Goal: Entertainment & Leisure: Consume media (video, audio)

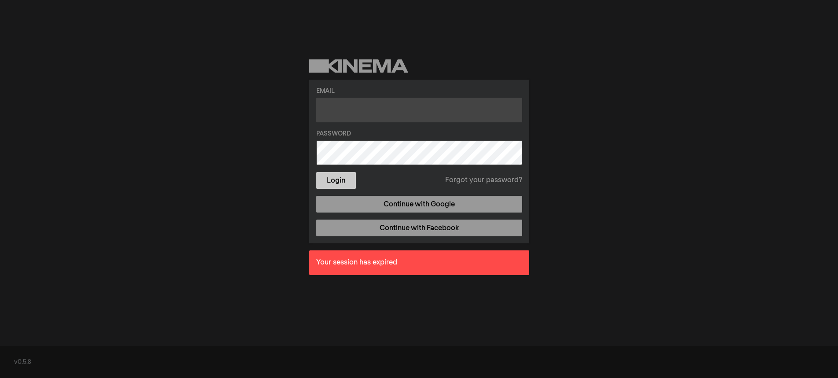
type input "[EMAIL_ADDRESS][DOMAIN_NAME]"
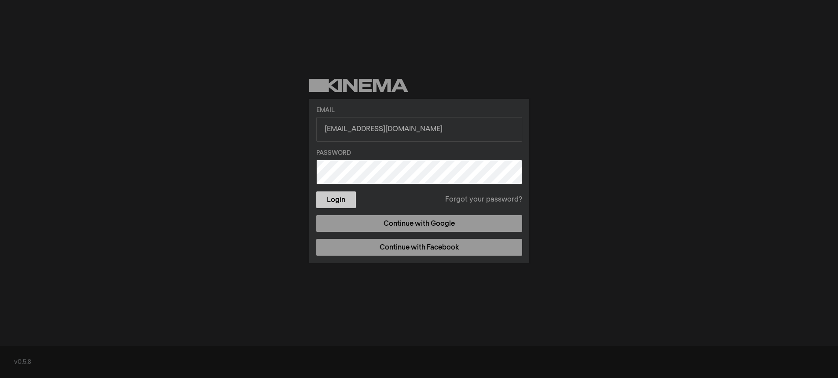
click at [345, 181] on form "Email [EMAIL_ADDRESS][DOMAIN_NAME] Password Login Forgot your password?" at bounding box center [419, 157] width 206 height 102
click at [341, 197] on button "Login" at bounding box center [336, 199] width 40 height 17
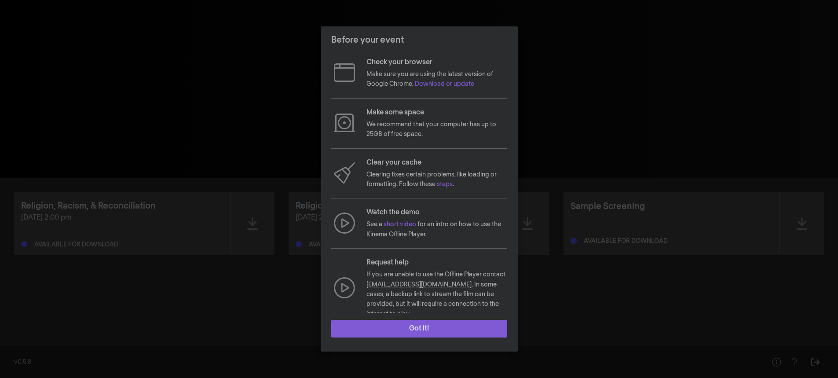
click at [432, 326] on button "Got it!" at bounding box center [419, 329] width 176 height 18
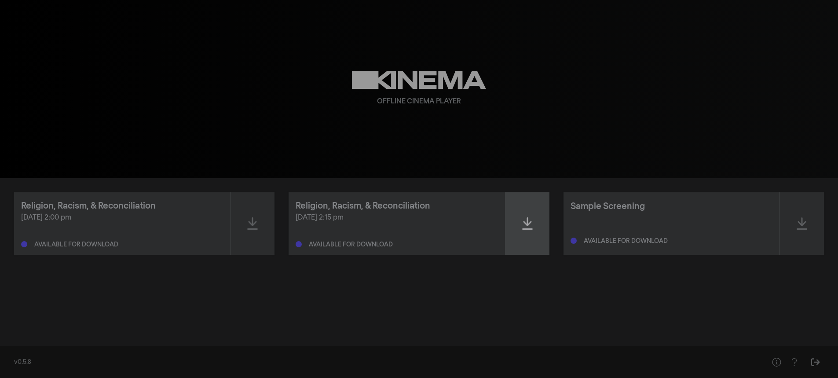
click at [526, 224] on icon at bounding box center [527, 223] width 11 height 12
click at [431, 230] on div "[DATE] 2:15 pm Ready to play - expires on [DATE] 2:14 pm" at bounding box center [397, 230] width 202 height 35
click at [527, 227] on icon at bounding box center [527, 223] width 11 height 12
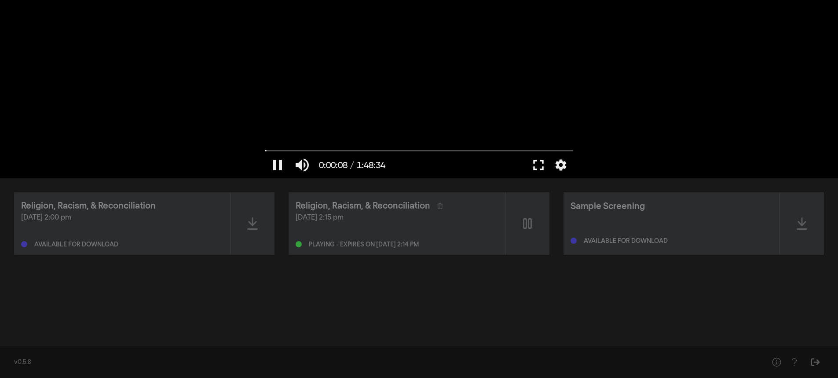
click at [536, 165] on button "fullscreen" at bounding box center [538, 165] width 25 height 26
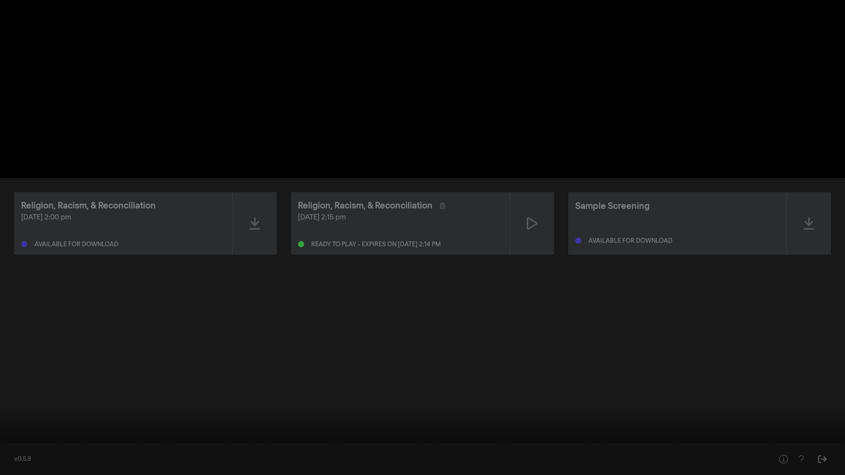
click at [263, 378] on input "Seek" at bounding box center [422, 447] width 836 height 5
click at [20, 378] on button "pause" at bounding box center [16, 462] width 25 height 26
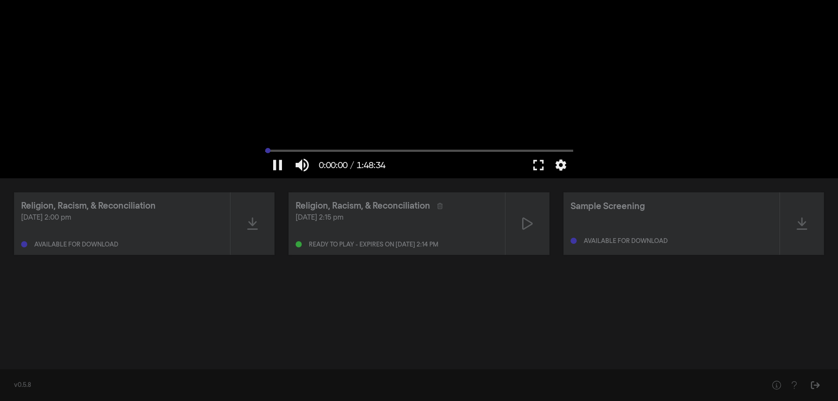
drag, startPoint x: 358, startPoint y: 151, endPoint x: 257, endPoint y: 152, distance: 100.8
click at [265, 152] on input "Seek" at bounding box center [419, 150] width 308 height 5
click at [800, 222] on icon at bounding box center [802, 224] width 11 height 14
click at [412, 148] on div at bounding box center [419, 89] width 317 height 178
click at [411, 151] on input "Seek" at bounding box center [419, 150] width 308 height 5
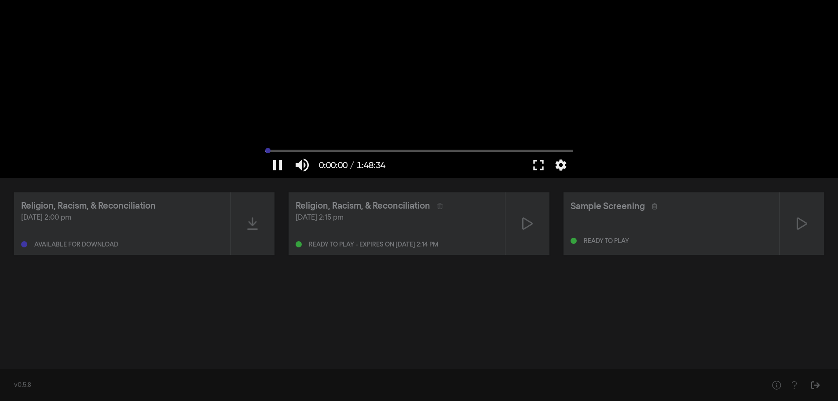
drag, startPoint x: 294, startPoint y: 152, endPoint x: 262, endPoint y: 150, distance: 31.7
click at [265, 150] on input "Seek" at bounding box center [419, 150] width 308 height 5
click at [798, 222] on icon at bounding box center [802, 224] width 11 height 14
click at [541, 164] on button "fullscreen" at bounding box center [538, 165] width 25 height 26
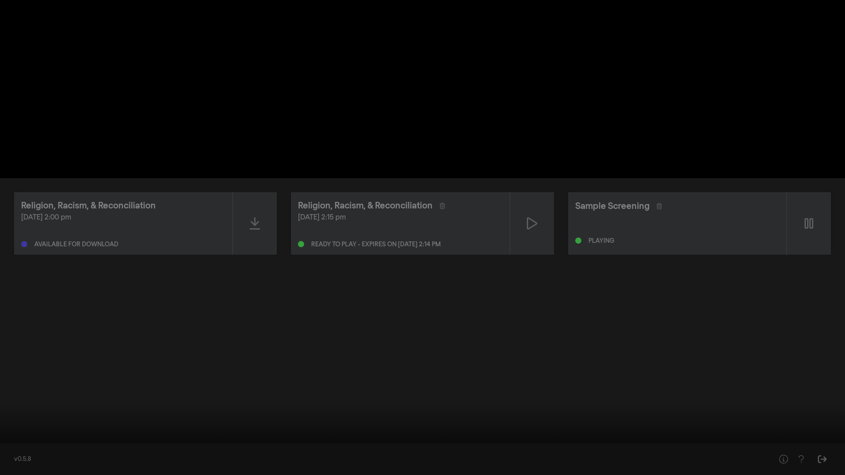
click at [283, 378] on div at bounding box center [422, 237] width 845 height 475
click at [296, 378] on input "Seek" at bounding box center [422, 447] width 836 height 5
click at [414, 378] on input "Seek" at bounding box center [422, 447] width 836 height 5
type input "72.092187"
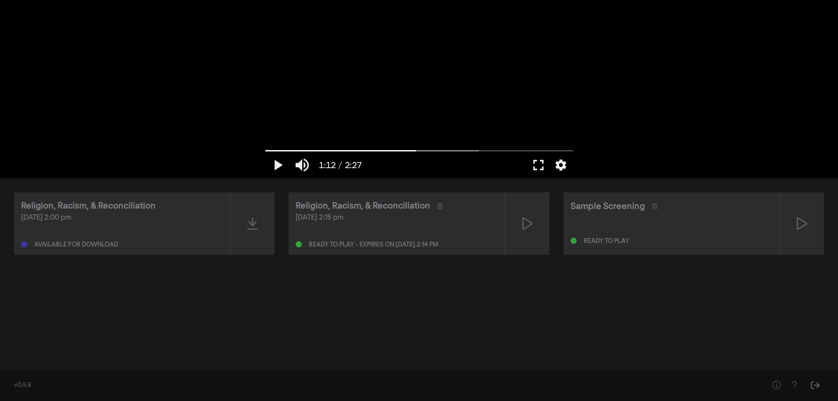
click at [377, 226] on div "[DATE] 2:15 pm Ready to play - expires on [DATE] 2:14 pm" at bounding box center [397, 230] width 202 height 35
